Goal: Information Seeking & Learning: Learn about a topic

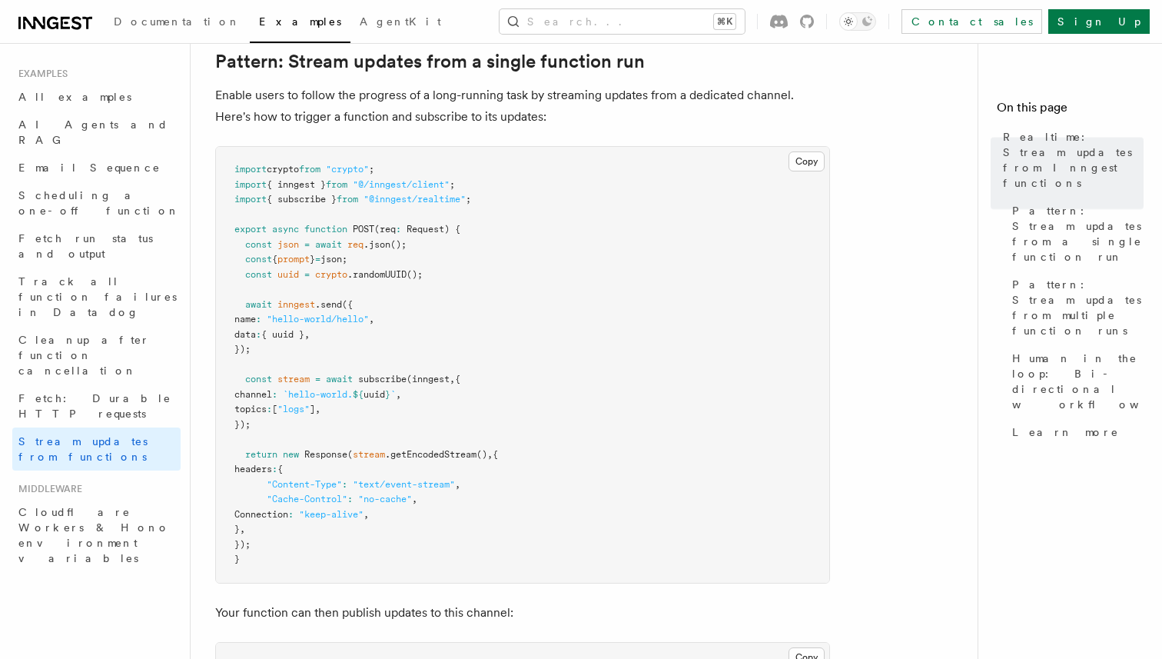
scroll to position [206, 0]
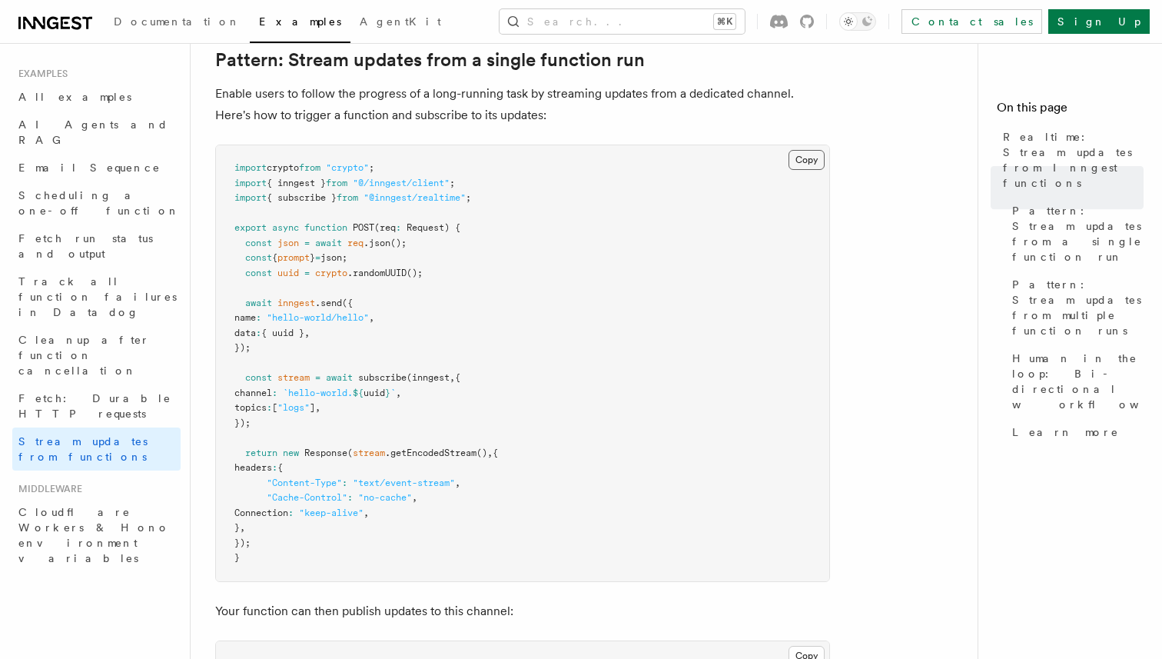
click at [801, 158] on button "Copy Copied" at bounding box center [807, 160] width 36 height 20
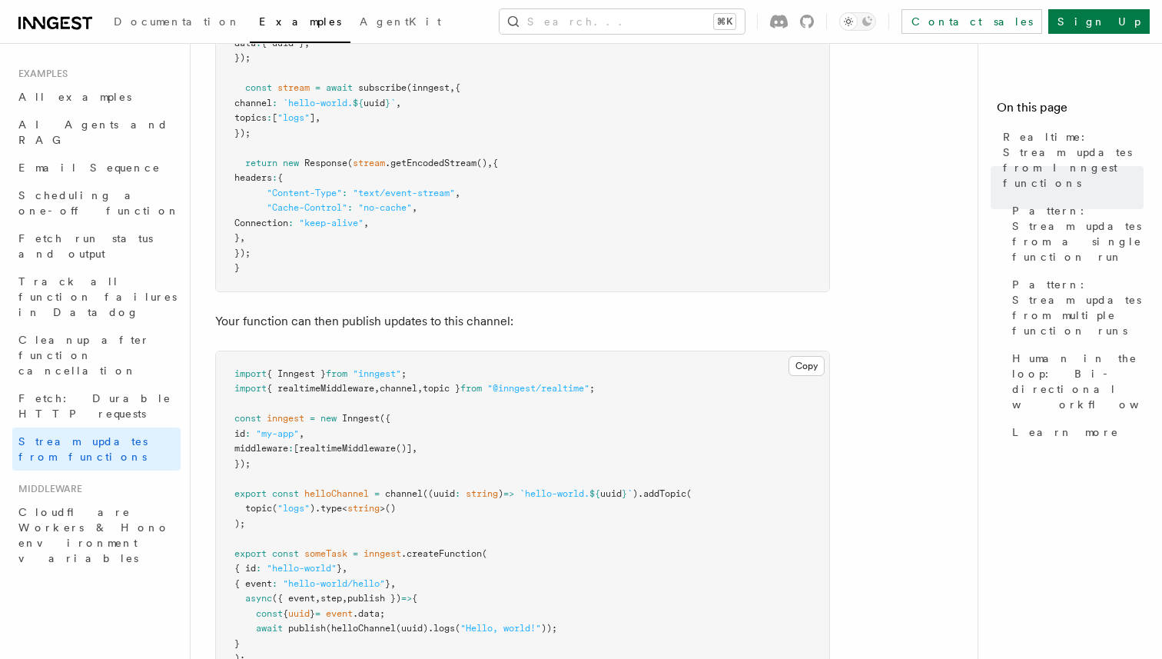
scroll to position [563, 0]
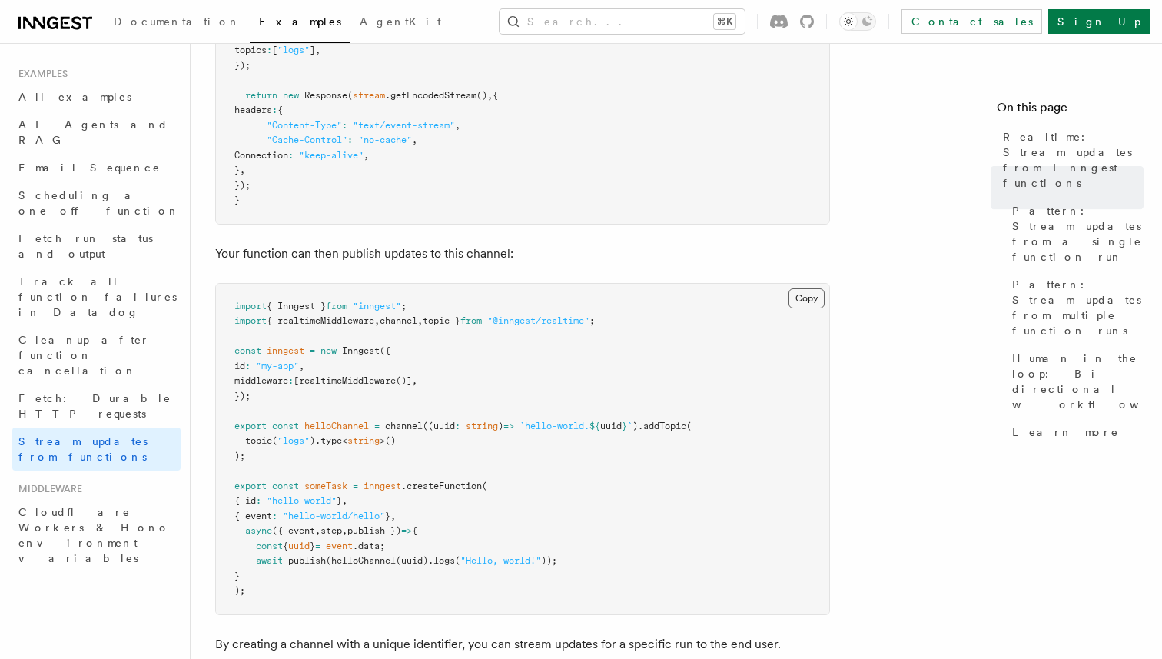
click at [803, 293] on button "Copy Copied" at bounding box center [807, 298] width 36 height 20
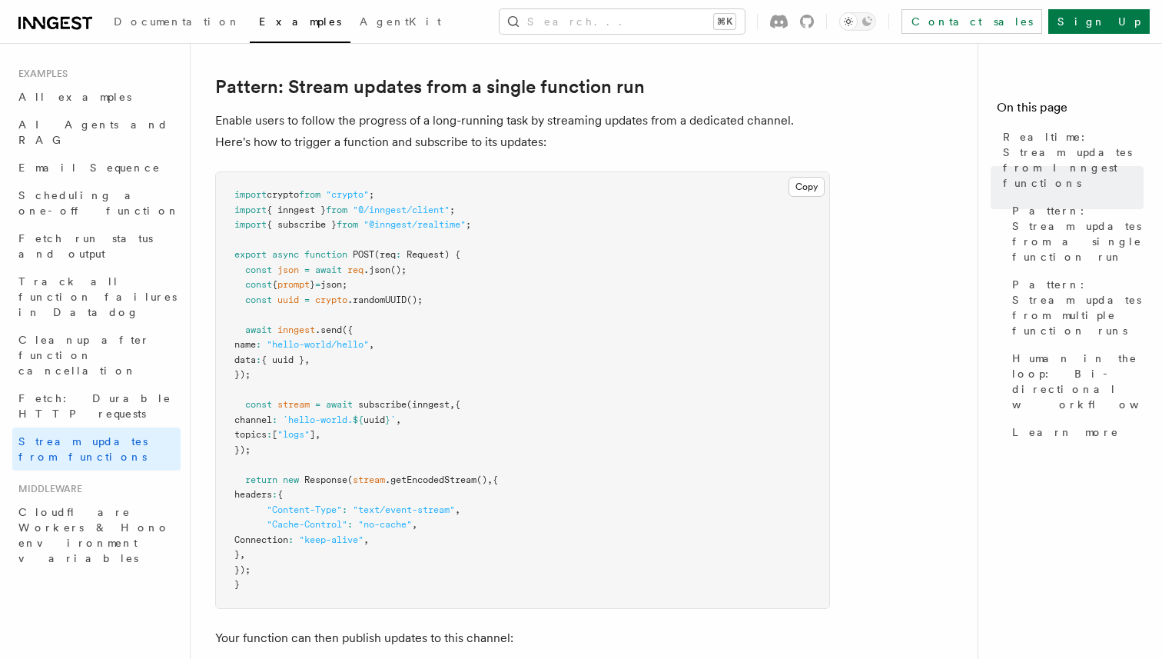
scroll to position [0, 0]
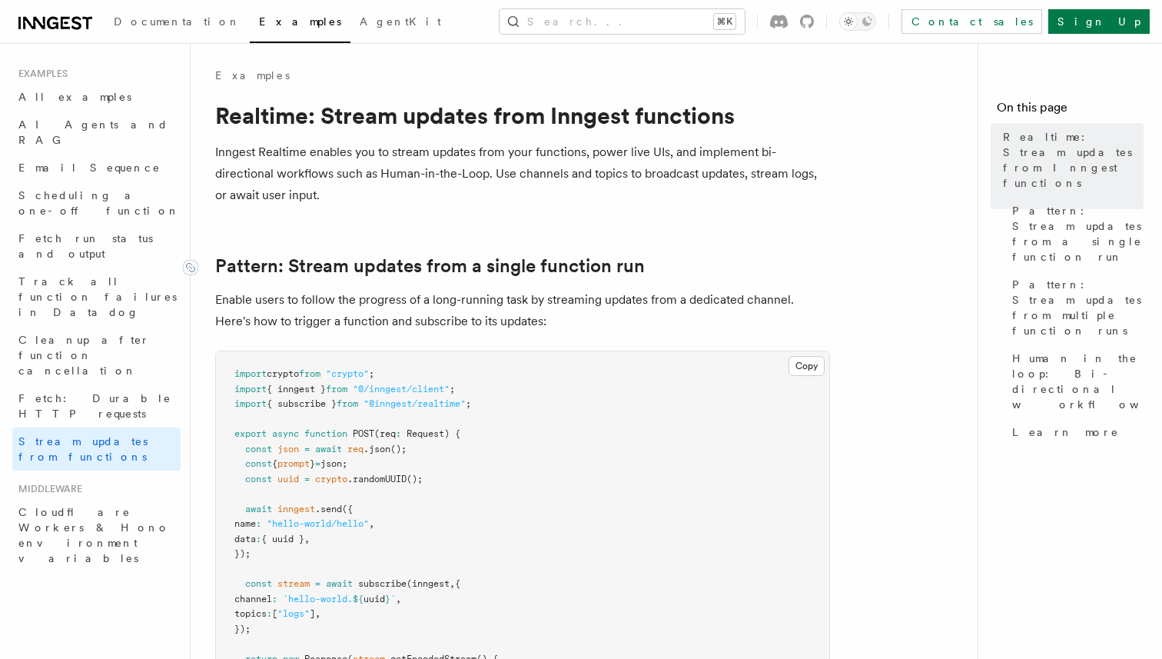
click at [284, 265] on link "Pattern: Stream updates from a single function run" at bounding box center [430, 266] width 430 height 22
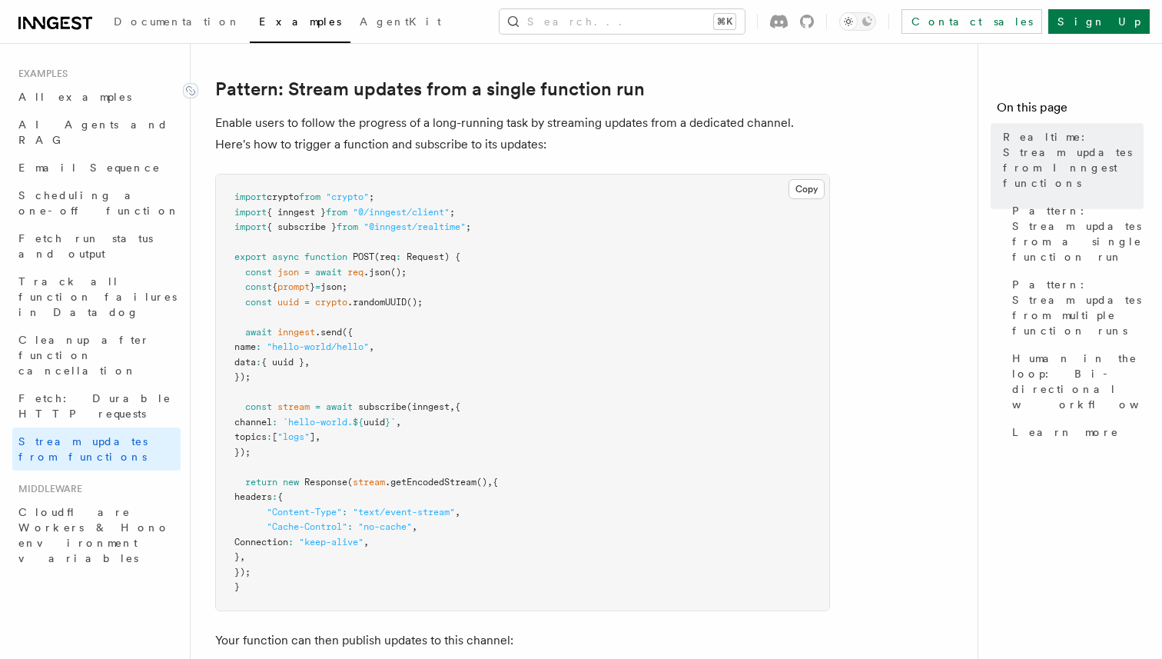
scroll to position [181, 0]
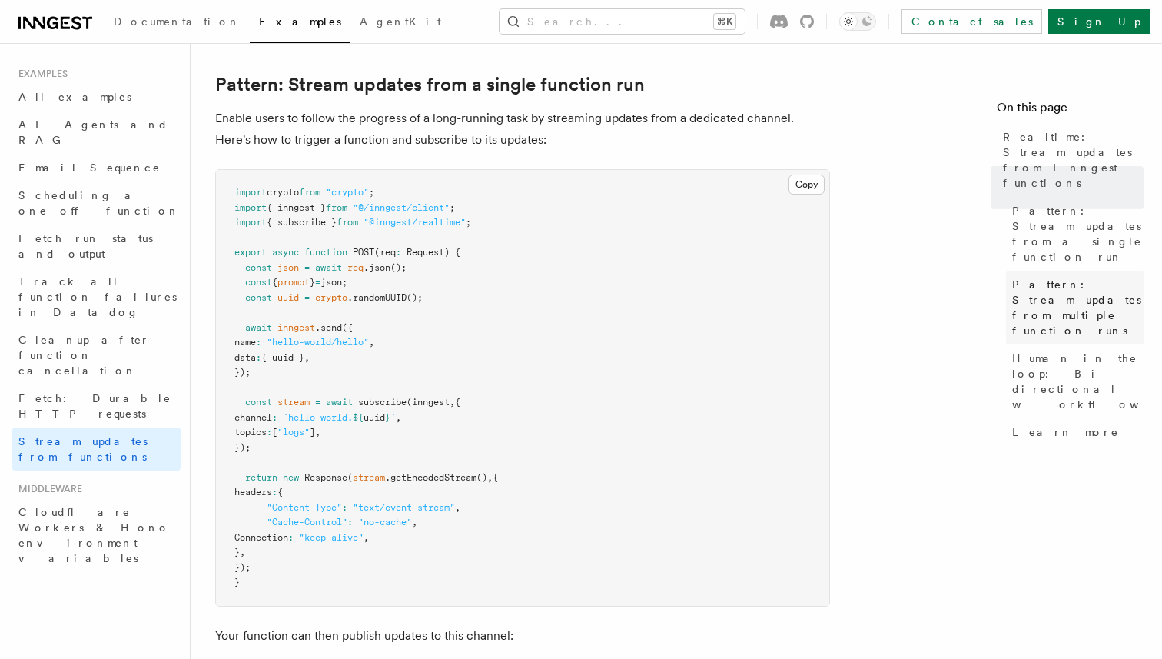
click at [1089, 277] on span "Pattern: Stream updates from multiple function runs" at bounding box center [1077, 307] width 131 height 61
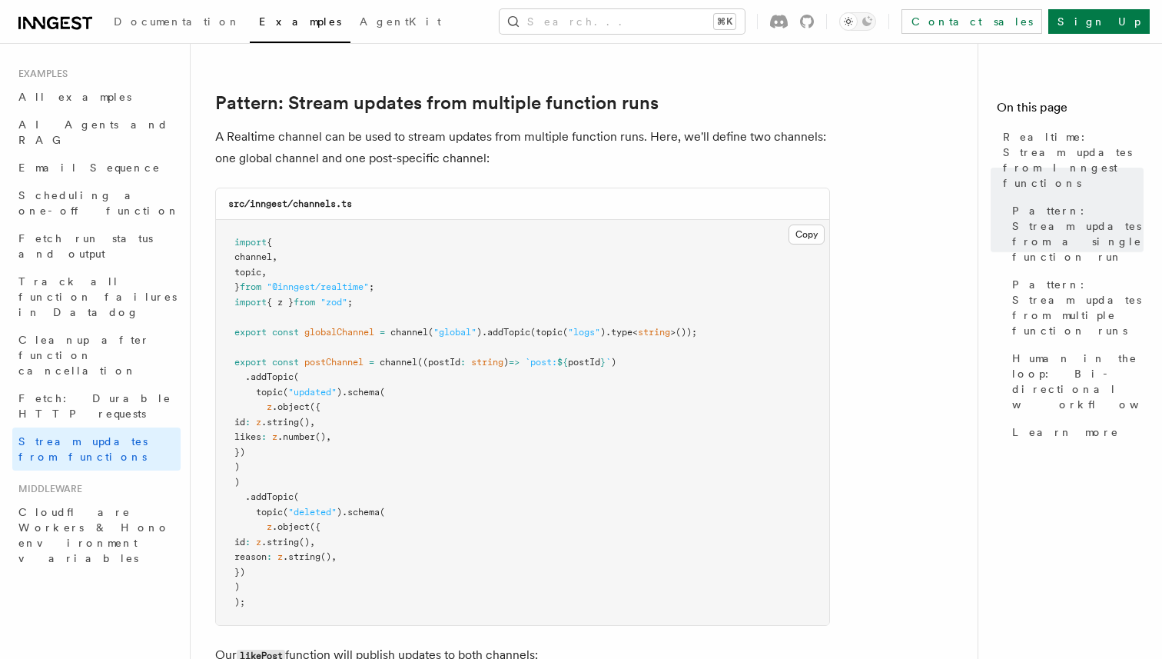
scroll to position [1346, 0]
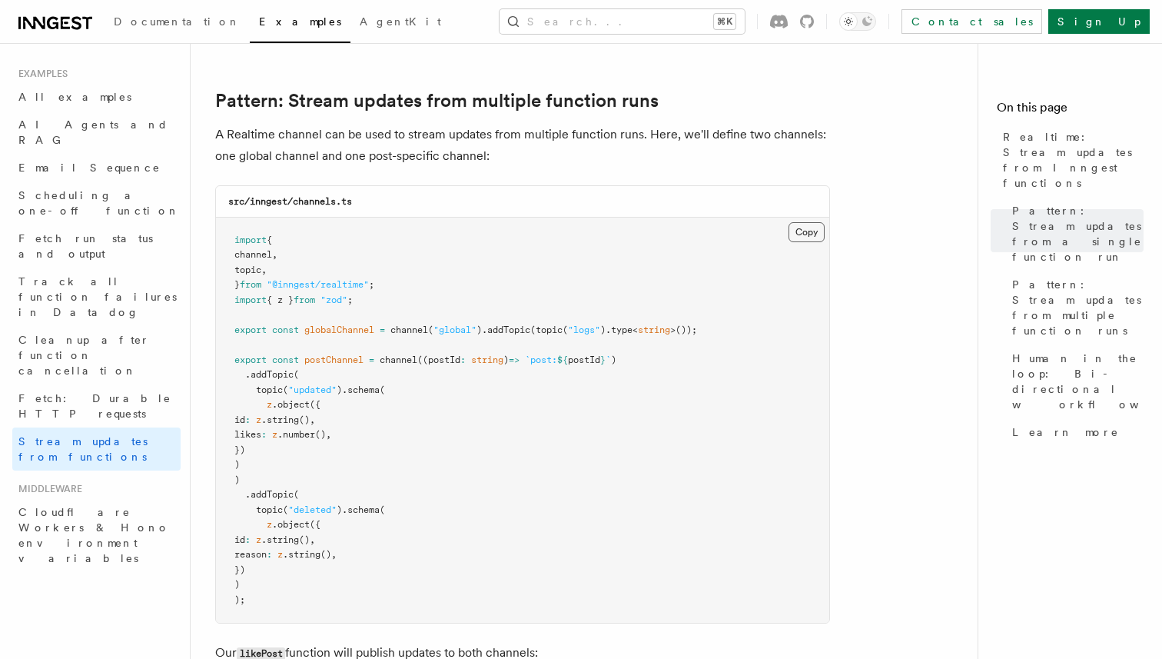
click at [808, 222] on button "Copy Copied" at bounding box center [807, 232] width 36 height 20
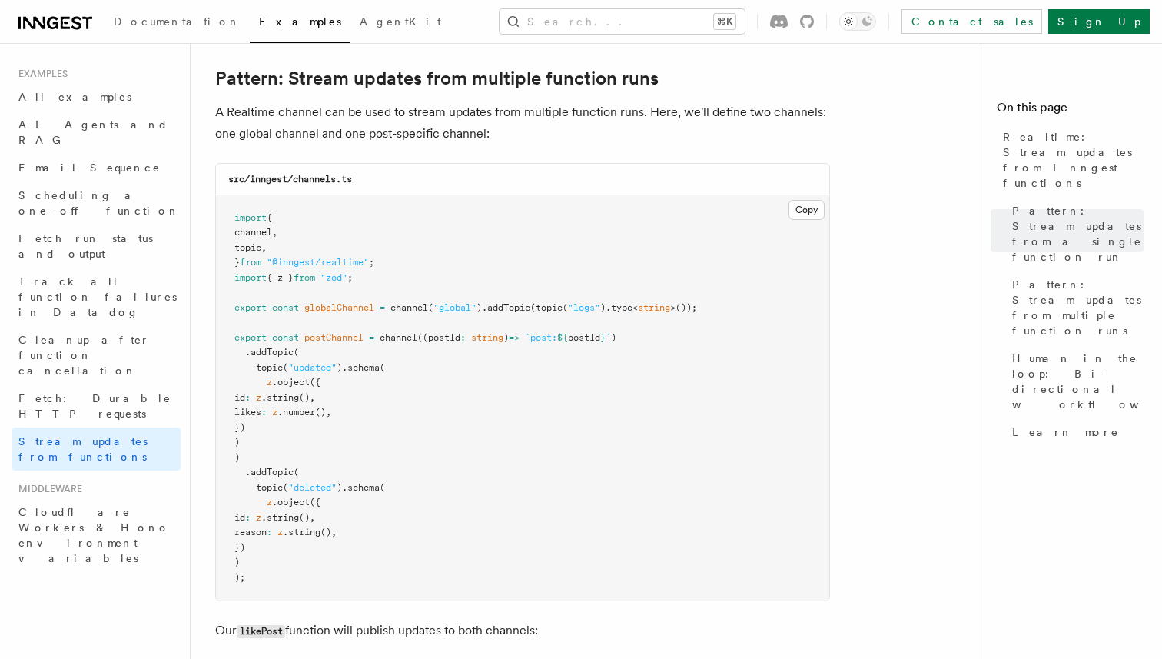
scroll to position [1362, 0]
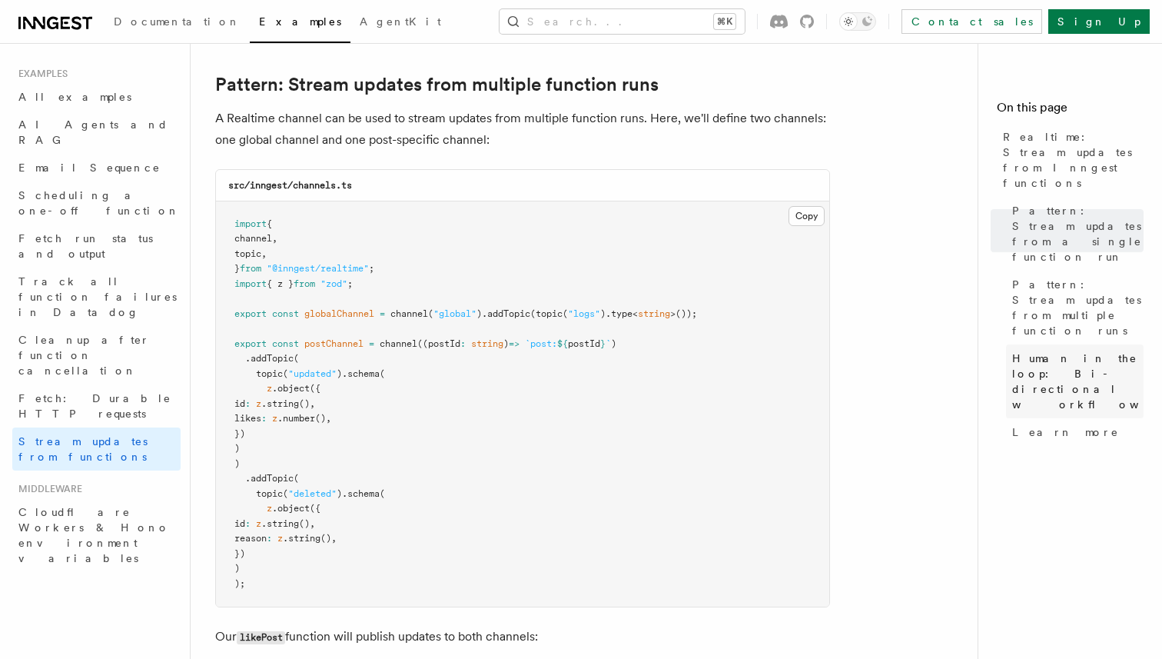
click at [1061, 351] on span "Human in the loop: Bi-directional workflows" at bounding box center [1096, 381] width 169 height 61
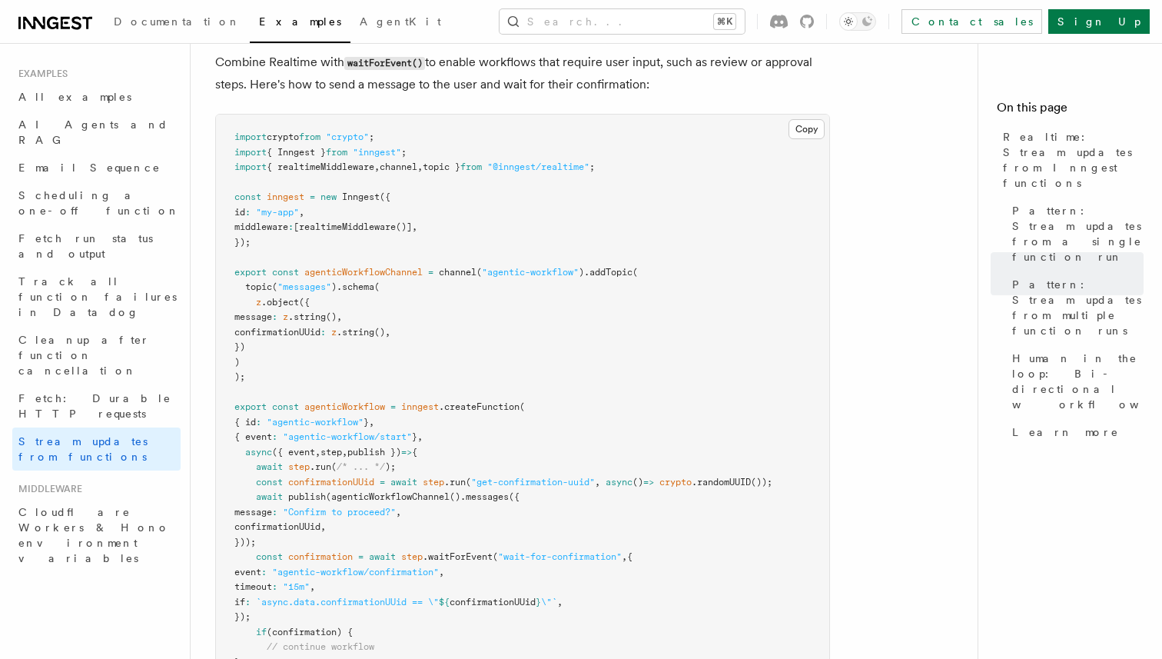
scroll to position [3016, 0]
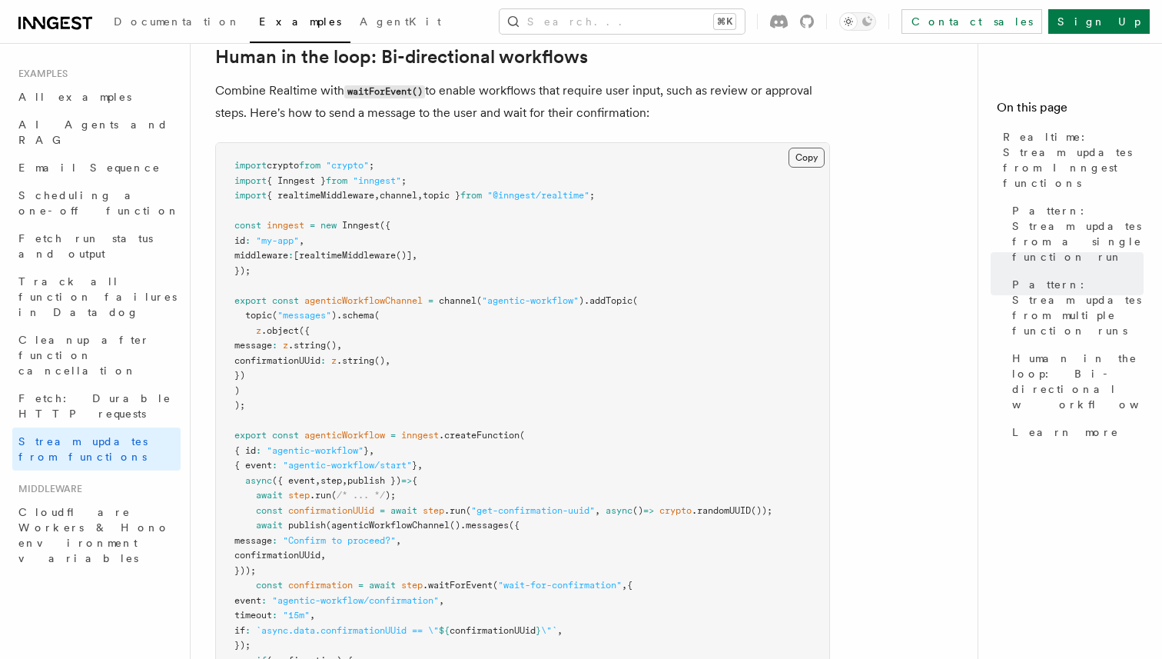
click at [813, 148] on button "Copy Copied" at bounding box center [807, 158] width 36 height 20
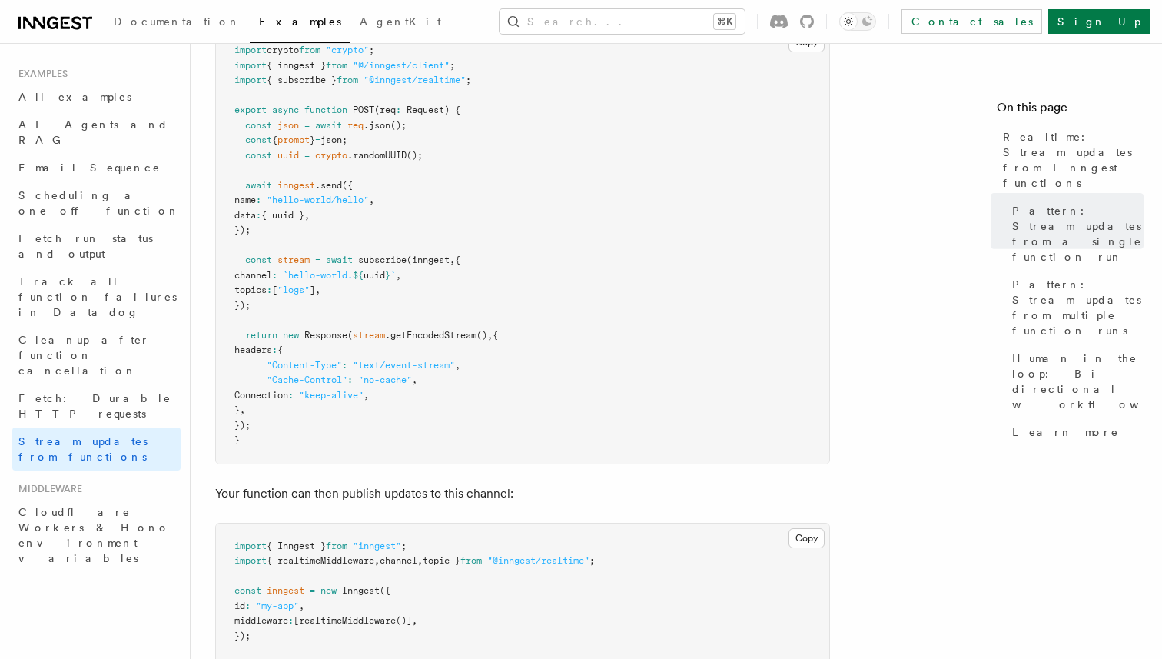
scroll to position [0, 0]
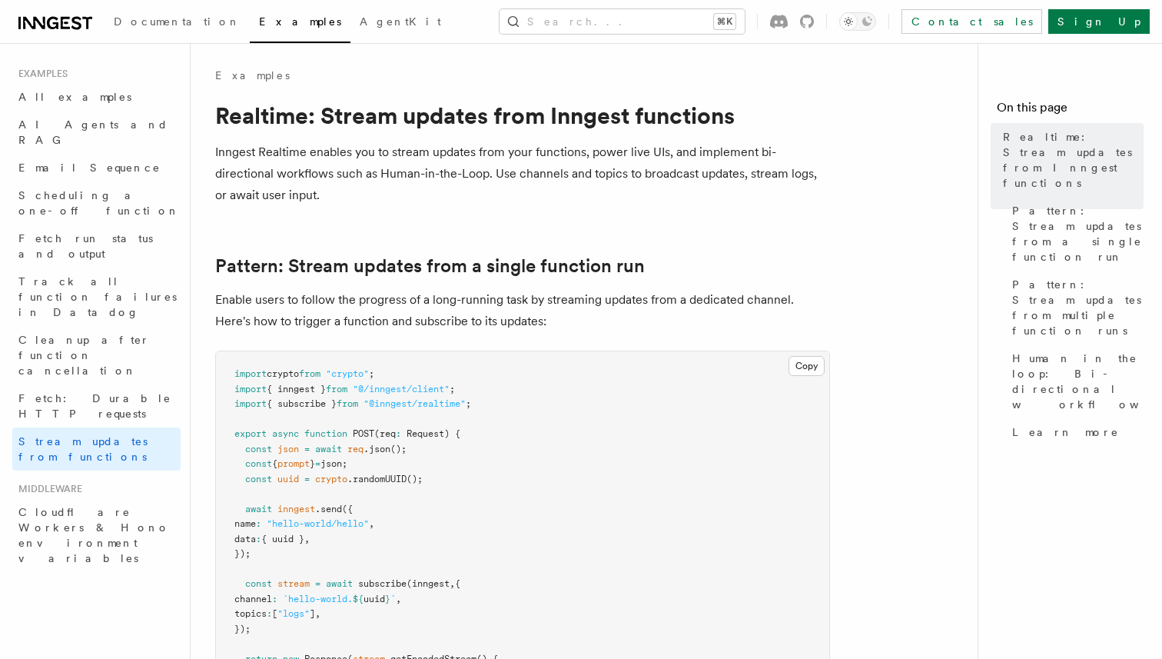
click at [541, 199] on p "Inngest Realtime enables you to stream updates from your functions, power live …" at bounding box center [522, 173] width 615 height 65
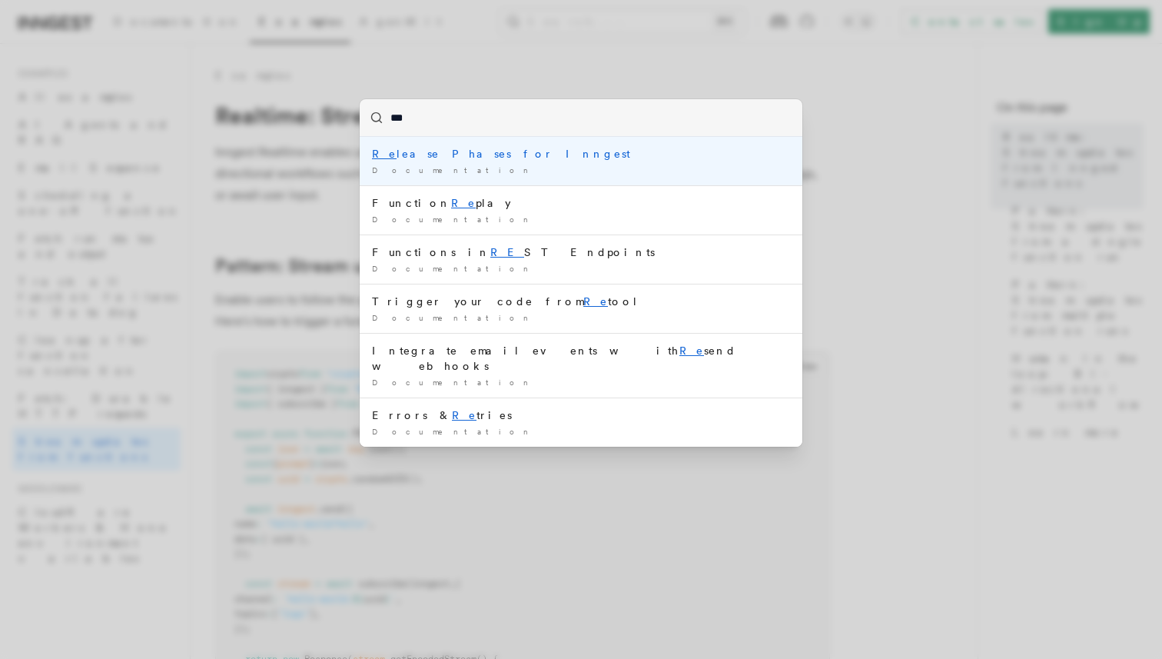
type input "****"
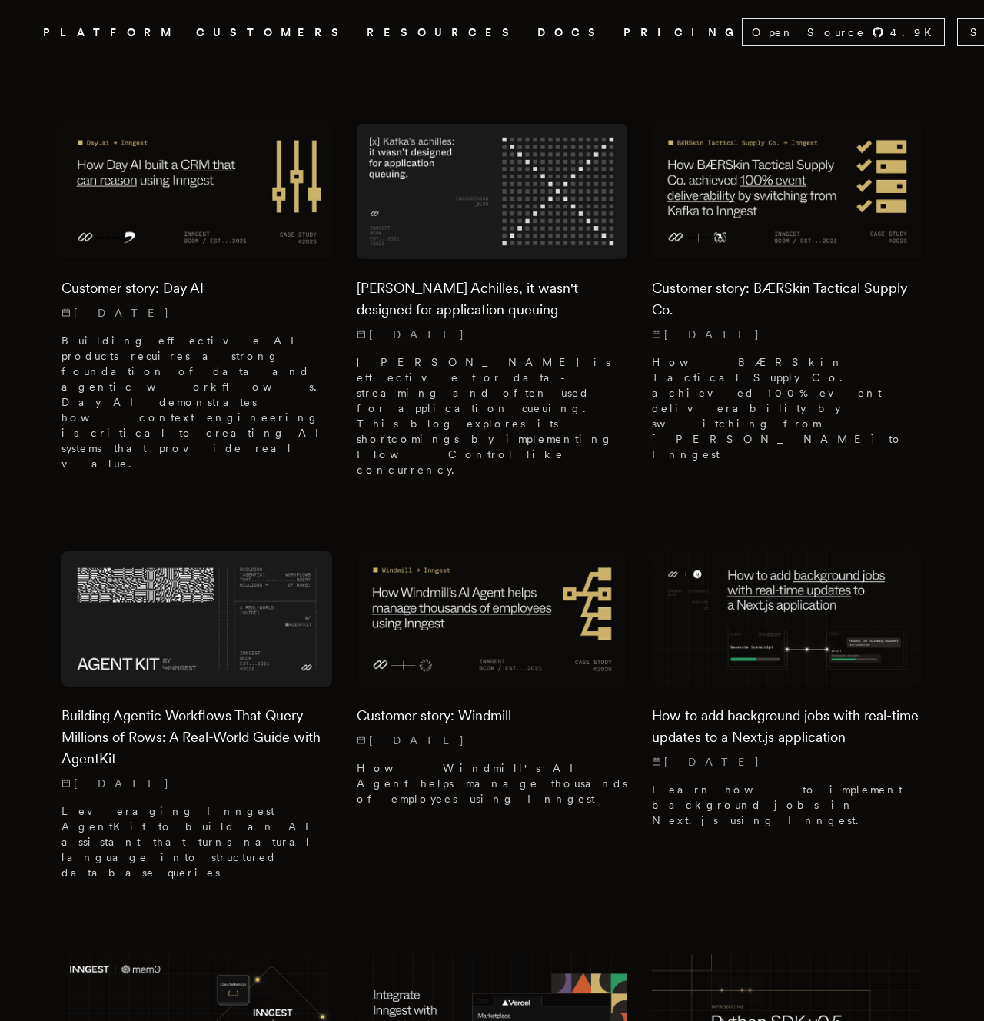
scroll to position [1803, 0]
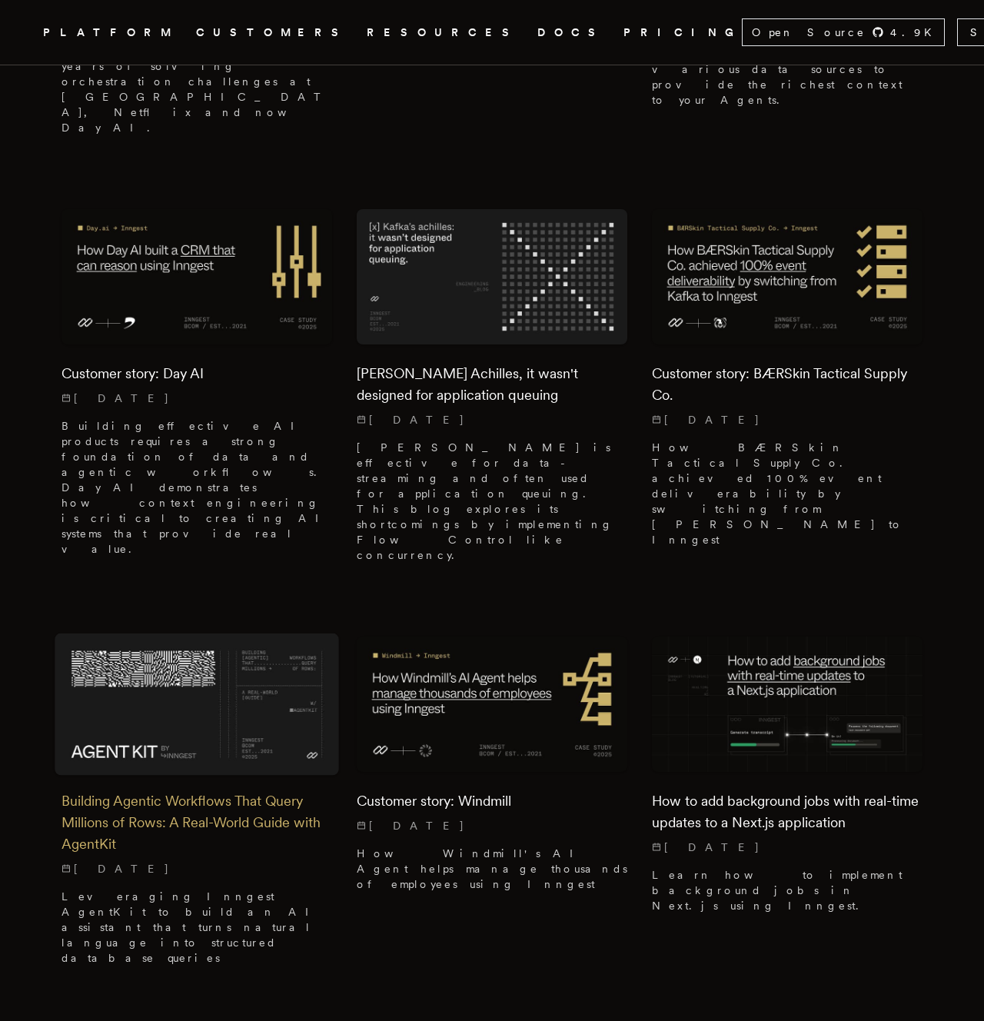
click at [175, 633] on img at bounding box center [197, 704] width 284 height 142
